Goal: Find specific page/section: Find specific page/section

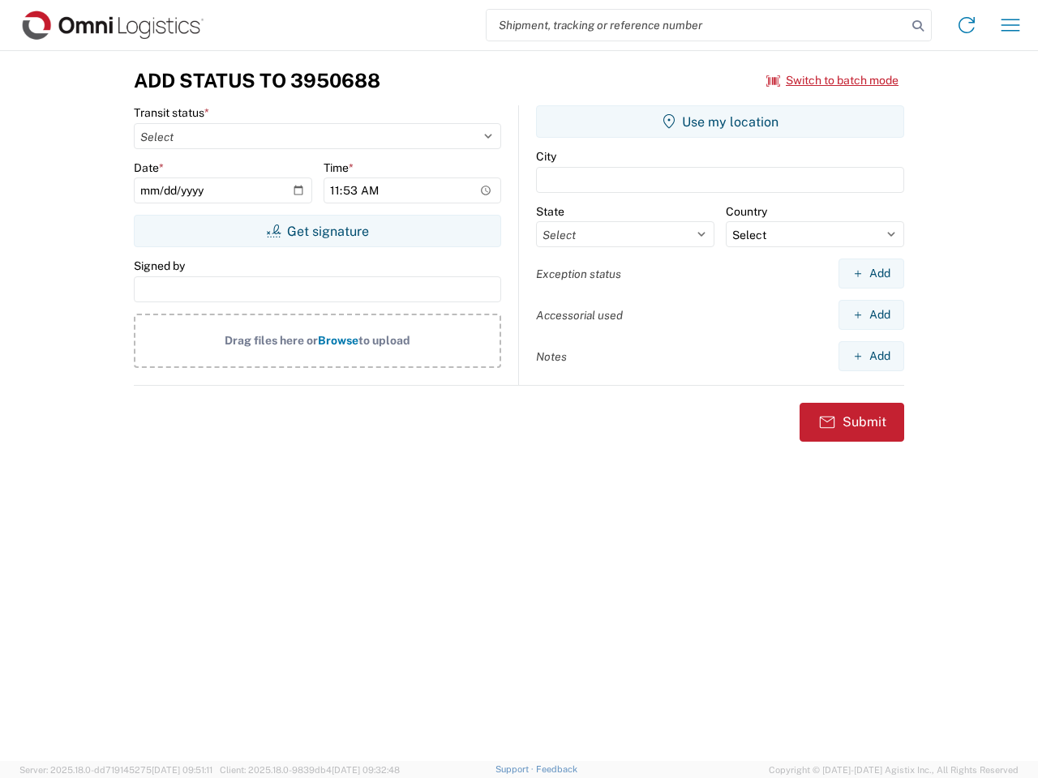
click at [696, 25] on input "search" at bounding box center [696, 25] width 420 height 31
click at [918, 26] on icon at bounding box center [917, 26] width 23 height 23
click at [966, 25] on icon at bounding box center [966, 25] width 26 height 26
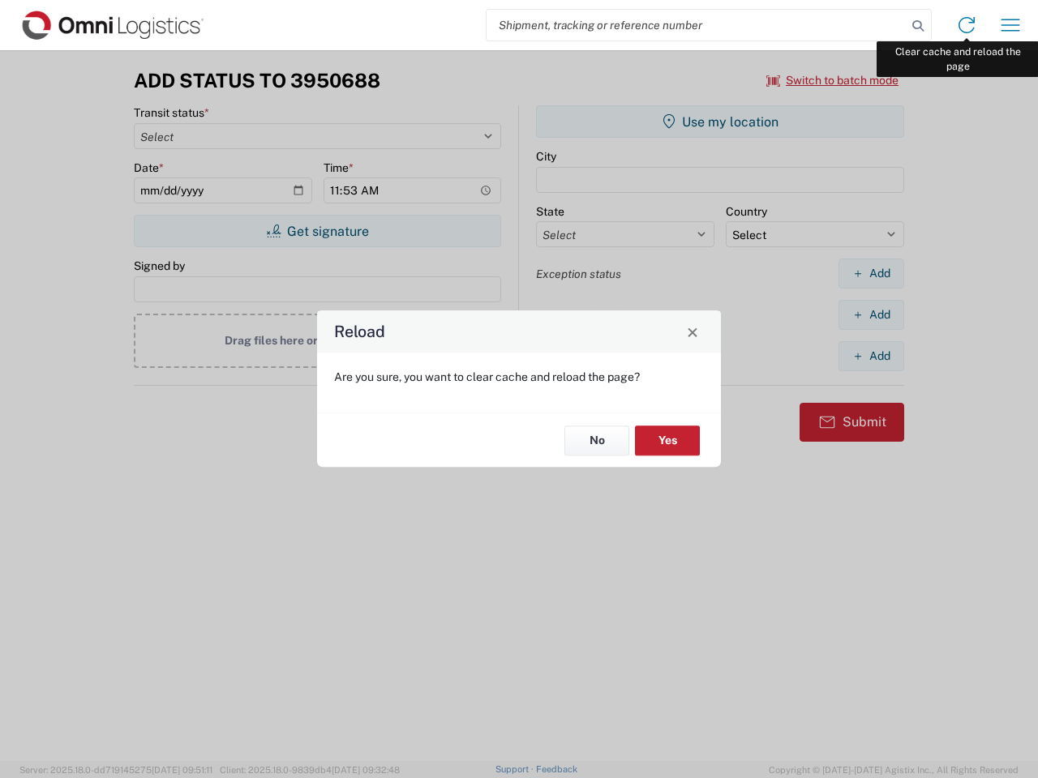
click at [1010, 25] on div "Reload Are you sure, you want to clear cache and reload the page? No Yes" at bounding box center [519, 389] width 1038 height 778
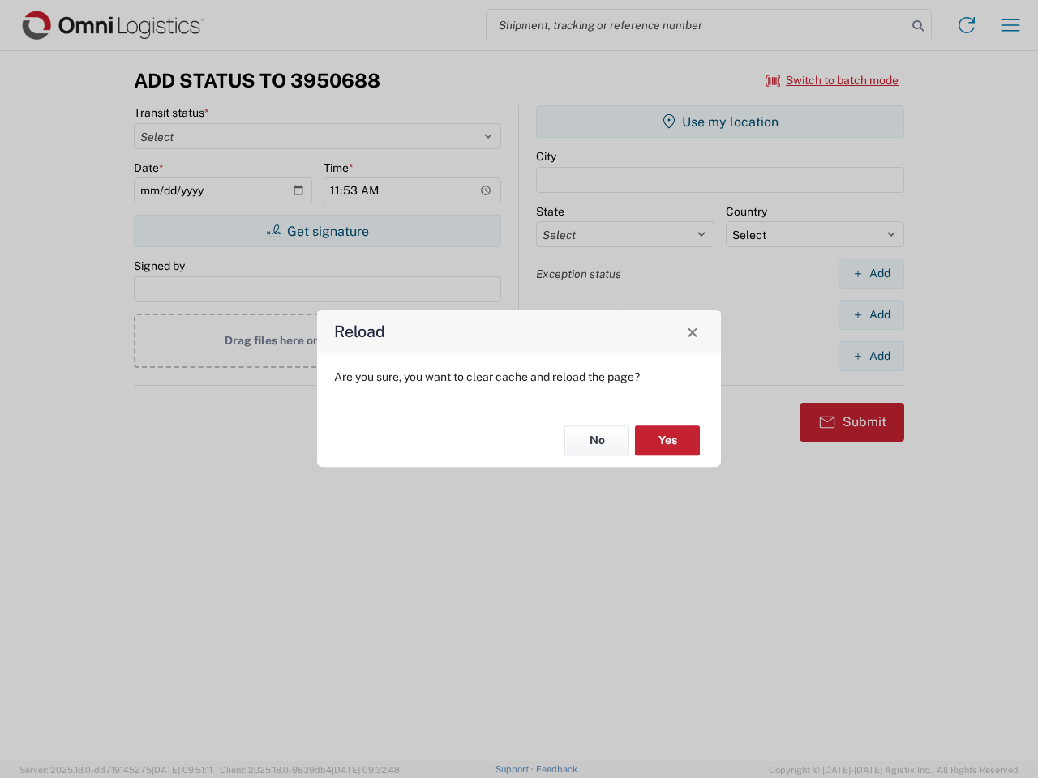
click at [833, 80] on div "Reload Are you sure, you want to clear cache and reload the page? No Yes" at bounding box center [519, 389] width 1038 height 778
click at [317, 231] on div "Reload Are you sure, you want to clear cache and reload the page? No Yes" at bounding box center [519, 389] width 1038 height 778
click at [720, 122] on div "Reload Are you sure, you want to clear cache and reload the page? No Yes" at bounding box center [519, 389] width 1038 height 778
click at [871, 273] on div "Reload Are you sure, you want to clear cache and reload the page? No Yes" at bounding box center [519, 389] width 1038 height 778
click at [871, 315] on div "Reload Are you sure, you want to clear cache and reload the page? No Yes" at bounding box center [519, 389] width 1038 height 778
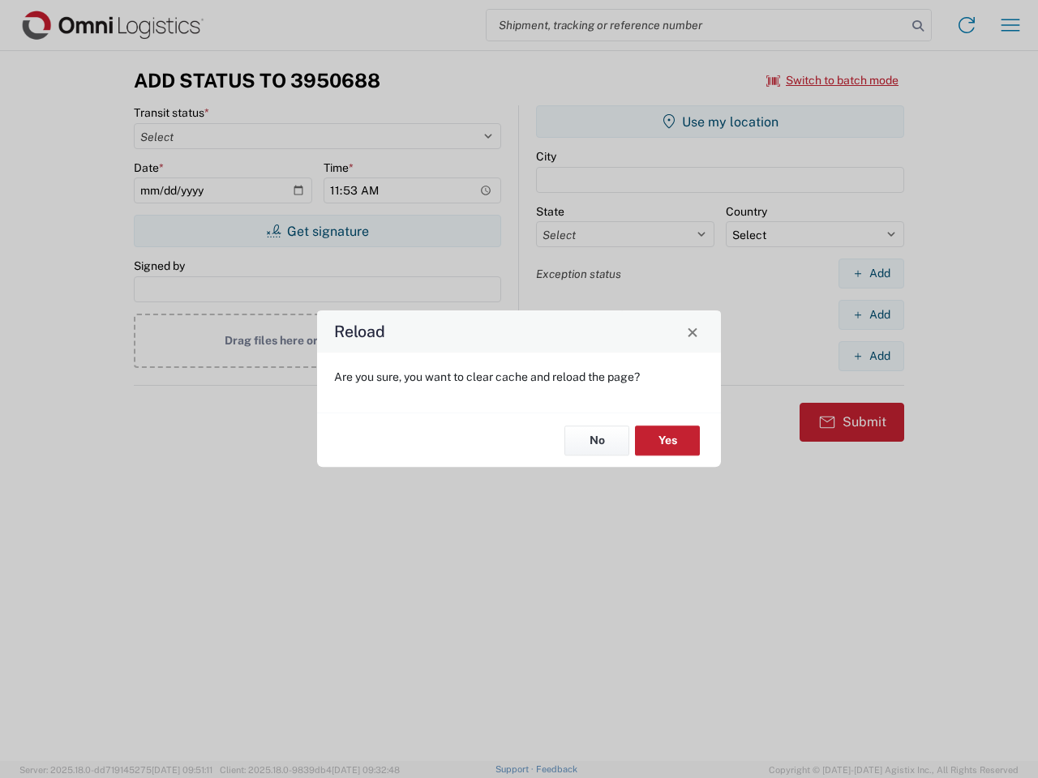
click at [871, 356] on div "Reload Are you sure, you want to clear cache and reload the page? No Yes" at bounding box center [519, 389] width 1038 height 778
